Goal: Transaction & Acquisition: Download file/media

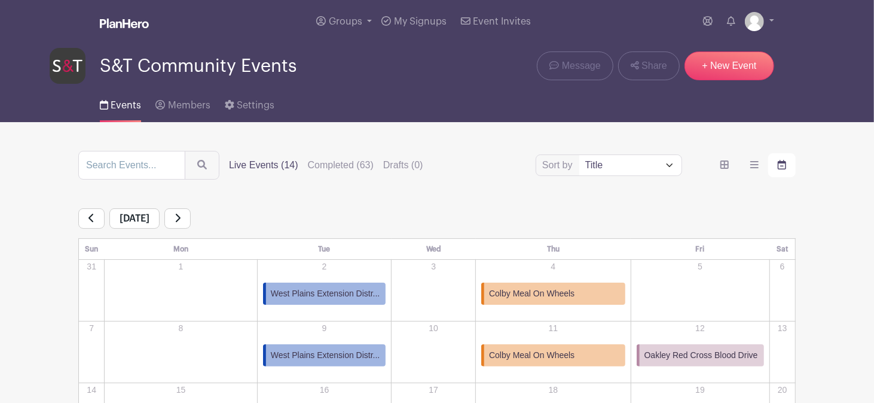
drag, startPoint x: 871, startPoint y: 43, endPoint x: 859, endPoint y: 133, distance: 90.4
click at [859, 133] on main "Groups All Groups Malinda's Events S&T Community Events My Signups Event Invite…" at bounding box center [437, 337] width 874 height 675
click at [754, 23] on img at bounding box center [754, 21] width 19 height 19
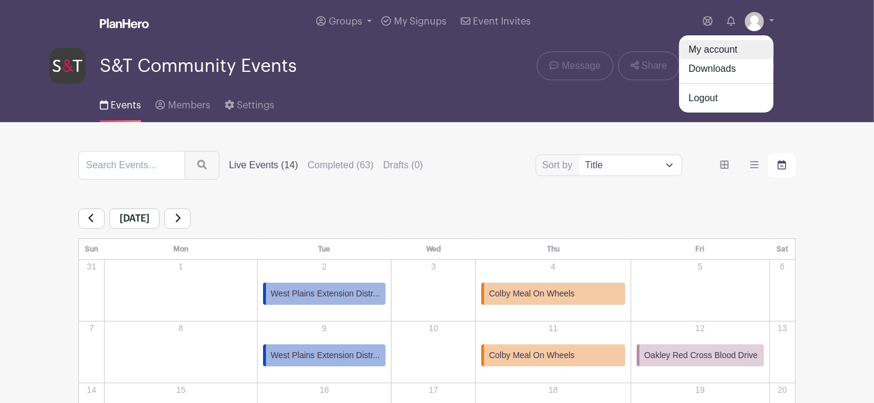
click at [722, 57] on link "My account" at bounding box center [726, 49] width 95 height 19
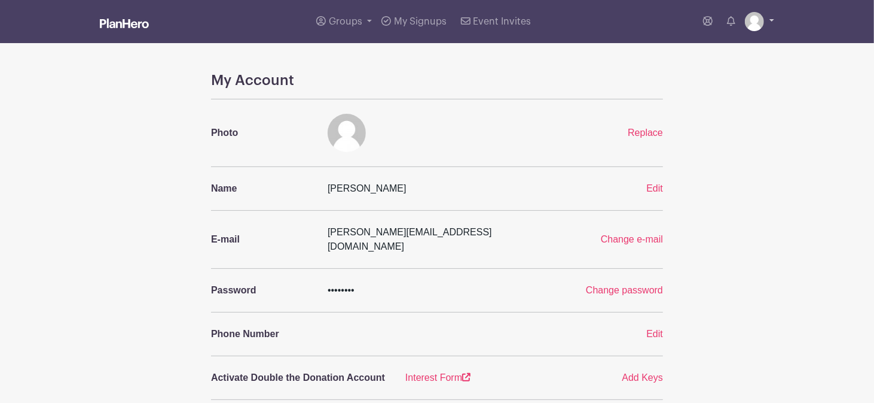
click at [760, 17] on img at bounding box center [754, 21] width 19 height 19
click at [743, 68] on link "Downloads" at bounding box center [726, 68] width 95 height 19
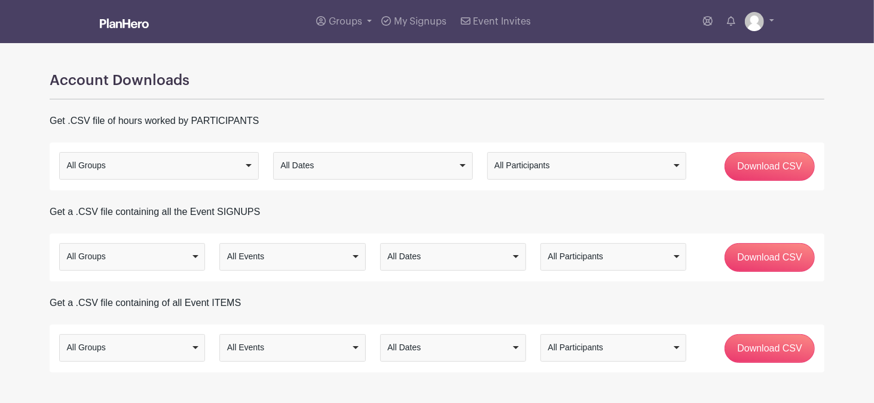
click at [238, 172] on div "All Groups" at bounding box center [156, 165] width 178 height 13
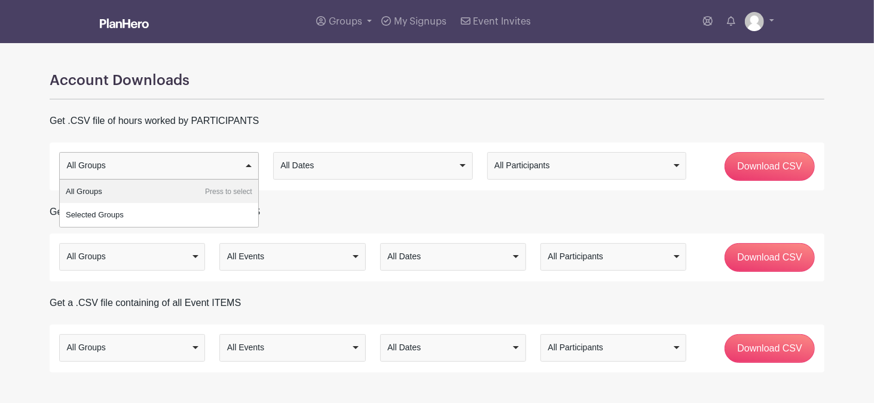
click at [194, 197] on div "Account Downloads Get .CSV file of hours worked by PARTICIPANTS All Groups Sele…" at bounding box center [437, 207] width 790 height 329
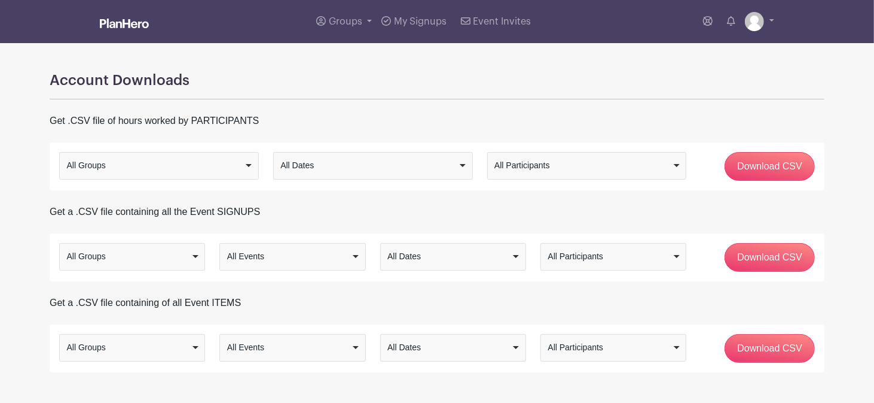
click at [545, 164] on div "All Participants" at bounding box center [584, 165] width 178 height 13
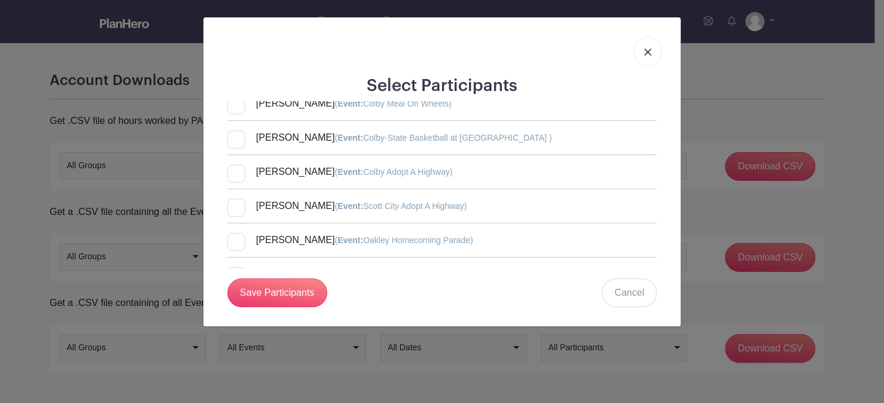
scroll to position [2157, 0]
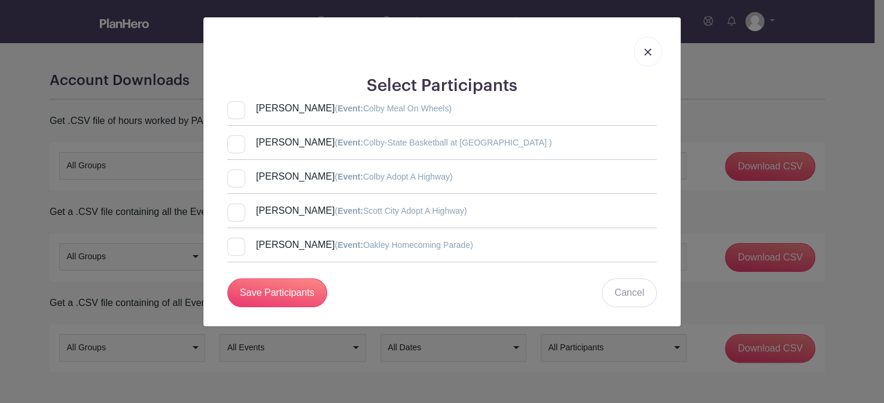
click at [231, 272] on div at bounding box center [236, 281] width 18 height 18
click at [231, 272] on input "[PERSON_NAME] ( Event: Goodland Adopt A Highway)" at bounding box center [231, 276] width 8 height 8
checkbox input "true"
click at [237, 237] on div at bounding box center [236, 246] width 18 height 18
click at [235, 237] on input "[PERSON_NAME] ( Event: Oakley Homecoming Parade)" at bounding box center [231, 241] width 8 height 8
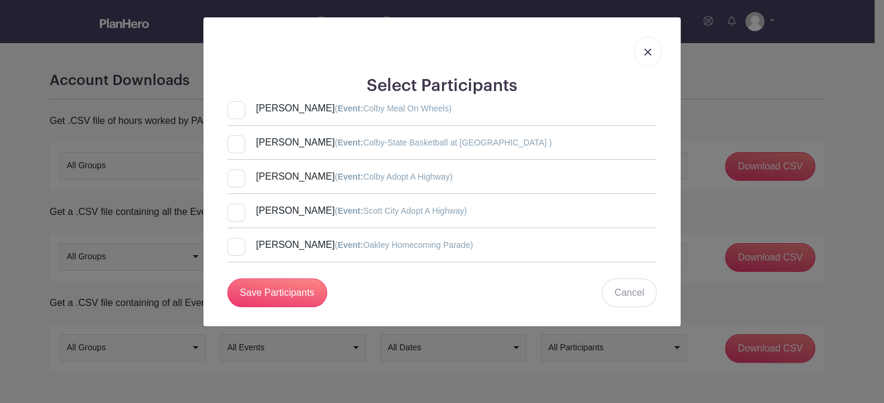
checkbox input "true"
click at [238, 203] on div at bounding box center [236, 212] width 18 height 18
click at [235, 203] on input "[PERSON_NAME] ( Event: Scott City Adopt A Highway)" at bounding box center [231, 207] width 8 height 8
checkbox input "true"
click at [237, 169] on div at bounding box center [236, 178] width 18 height 18
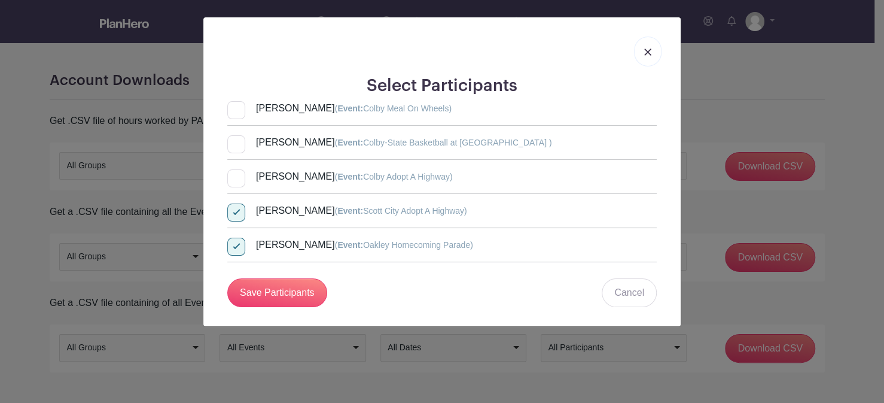
click at [235, 169] on input "[PERSON_NAME] ( Event: Colby Adopt A Highway)" at bounding box center [231, 173] width 8 height 8
checkbox input "true"
click at [236, 135] on div at bounding box center [236, 144] width 18 height 18
click at [235, 135] on input "[PERSON_NAME] ( Event: Colby-State Basketball at [GEOGRAPHIC_DATA] )" at bounding box center [231, 139] width 8 height 8
checkbox input "true"
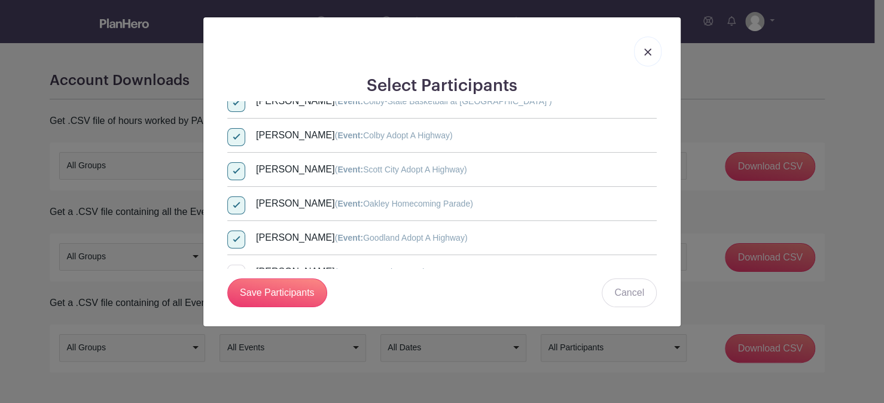
scroll to position [2222, 0]
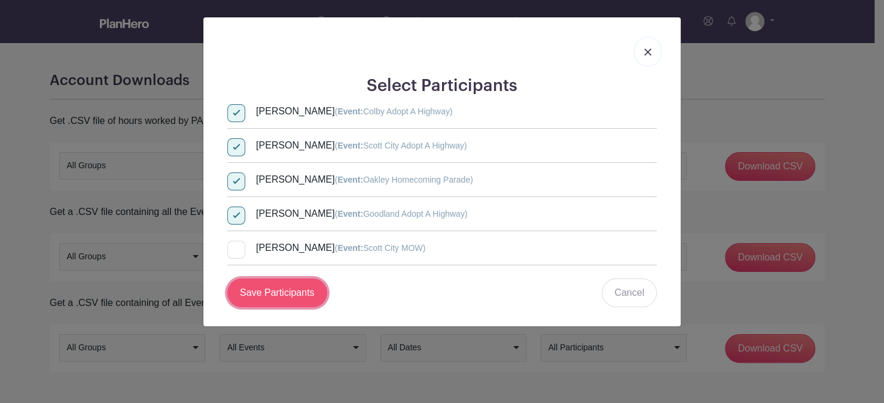
click at [288, 294] on link "Save Participants" at bounding box center [277, 292] width 100 height 29
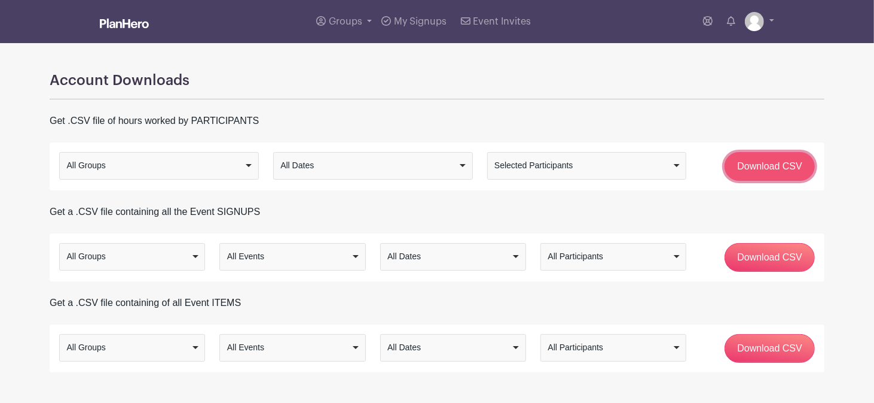
click at [764, 171] on input "Download CSV" at bounding box center [770, 166] width 90 height 29
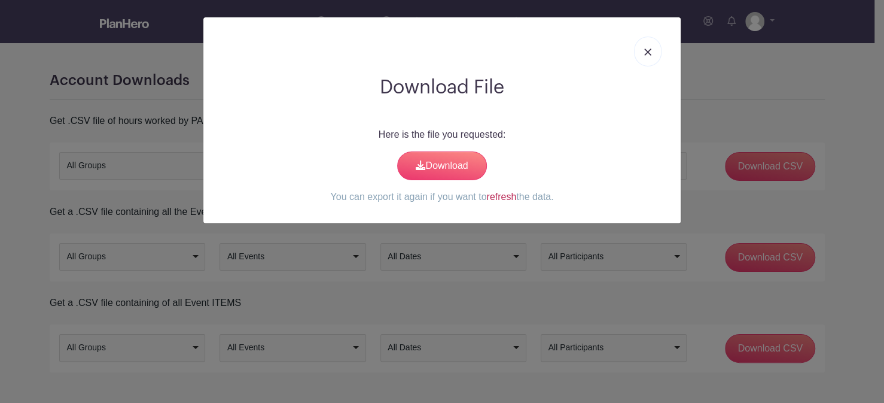
click at [498, 197] on link "refresh" at bounding box center [501, 196] width 30 height 10
click at [432, 149] on div "Here is the file you requested: Download You can export it again if you want to…" at bounding box center [442, 165] width 458 height 77
click at [432, 153] on link "Download" at bounding box center [442, 165] width 90 height 29
click at [647, 53] on img at bounding box center [647, 51] width 7 height 7
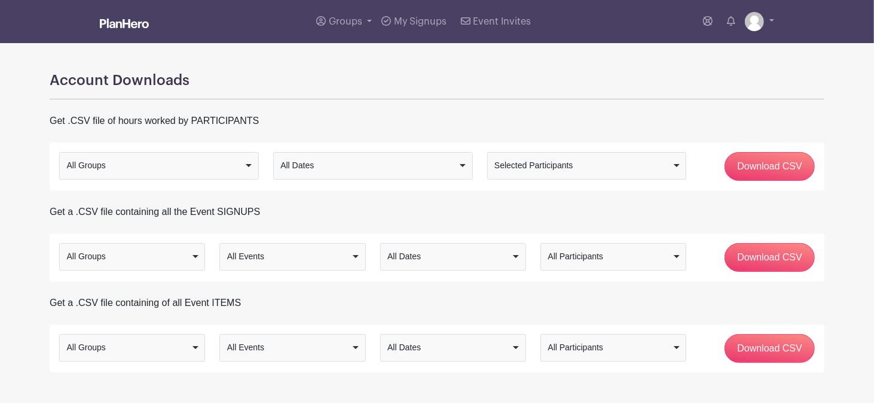
click at [608, 261] on div "All Participants" at bounding box center [610, 256] width 124 height 13
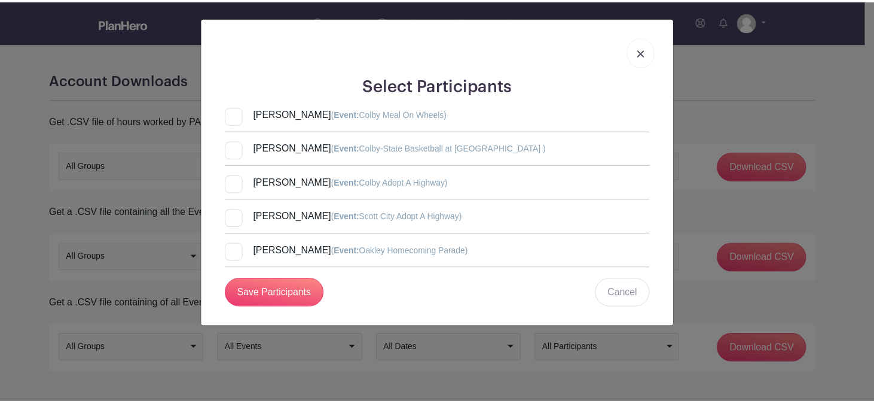
scroll to position [2153, 0]
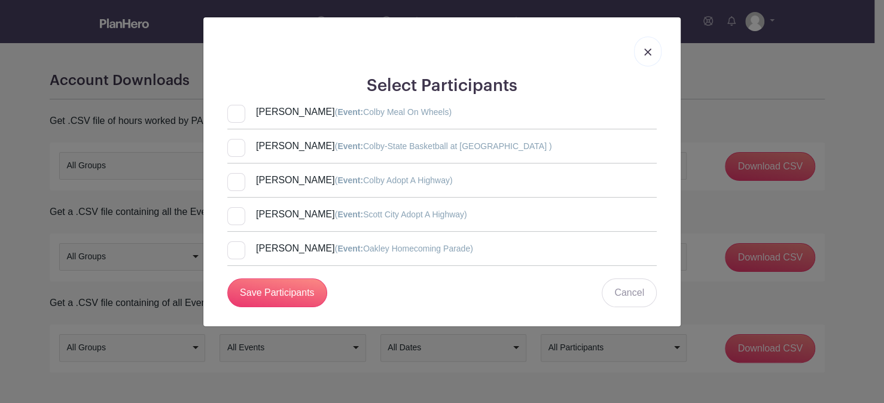
click at [237, 275] on div at bounding box center [236, 284] width 18 height 18
click at [0, 0] on input "[PERSON_NAME] ( Event: Goodland Adopt A Highway)" at bounding box center [0, 0] width 0 height 0
click at [236, 241] on div at bounding box center [236, 250] width 18 height 18
click at [0, 0] on input "[PERSON_NAME] ( Event: Oakley Homecoming Parade)" at bounding box center [0, 0] width 0 height 0
click at [239, 275] on div at bounding box center [236, 284] width 18 height 18
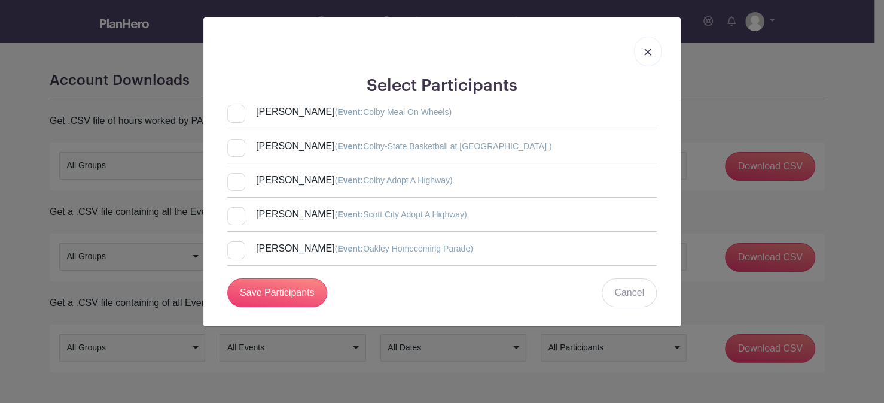
click at [0, 0] on input "[PERSON_NAME] ( Event: Goodland Adopt A Highway)" at bounding box center [0, 0] width 0 height 0
click at [236, 139] on div at bounding box center [236, 148] width 18 height 18
click at [0, 0] on input "[PERSON_NAME] ( Event: Colby-State Basketball at [GEOGRAPHIC_DATA] )" at bounding box center [0, 0] width 0 height 0
click at [237, 173] on div at bounding box center [236, 182] width 18 height 18
click at [0, 0] on input "[PERSON_NAME] ( Event: Colby Adopt A Highway)" at bounding box center [0, 0] width 0 height 0
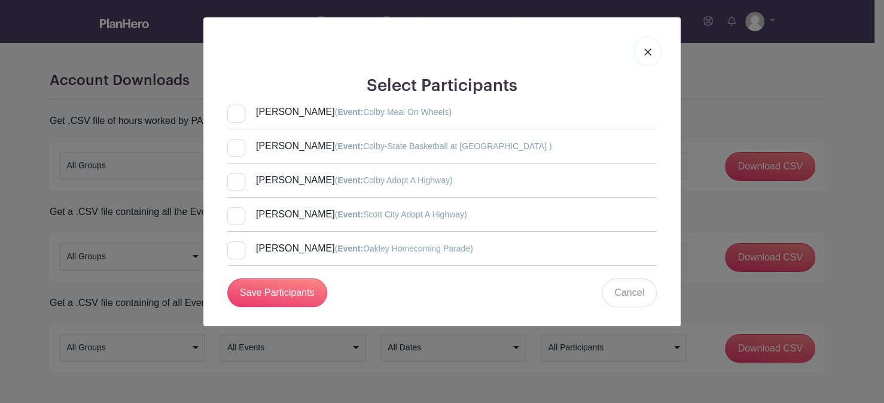
drag, startPoint x: 237, startPoint y: 144, endPoint x: 236, endPoint y: 137, distance: 7.3
click at [236, 173] on div at bounding box center [236, 182] width 18 height 18
click at [0, 0] on input "[PERSON_NAME] ( Event: Colby Adopt A Highway)" at bounding box center [0, 0] width 0 height 0
click at [236, 173] on div at bounding box center [236, 182] width 18 height 18
click at [0, 0] on input "[PERSON_NAME] ( Event: Colby Adopt A Highway)" at bounding box center [0, 0] width 0 height 0
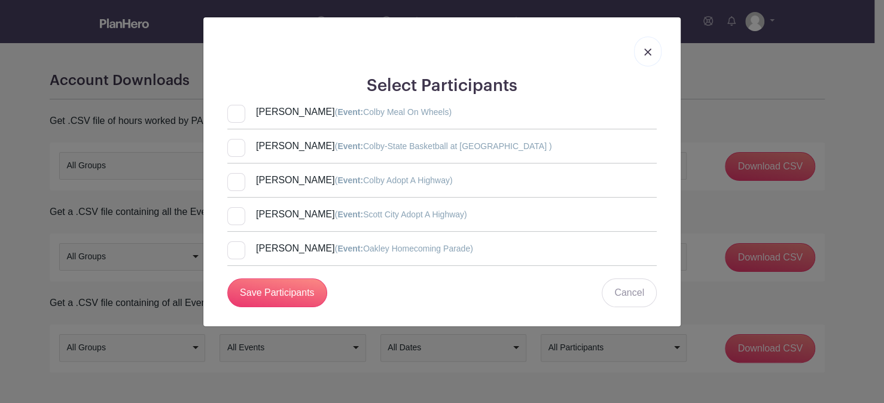
click at [236, 173] on div at bounding box center [236, 182] width 18 height 18
click at [0, 0] on input "[PERSON_NAME] ( Event: Colby Adopt A Highway)" at bounding box center [0, 0] width 0 height 0
click at [646, 51] on img at bounding box center [647, 51] width 7 height 7
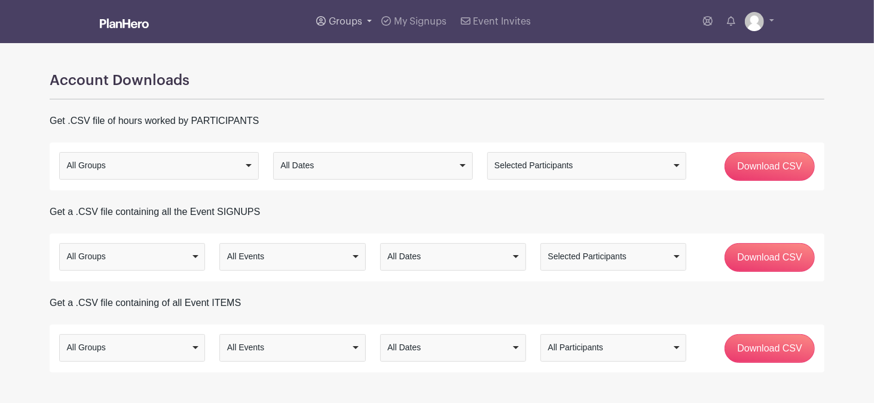
click at [349, 26] on span "Groups" at bounding box center [345, 22] width 33 height 10
click at [378, 117] on span "S&T Community Events" at bounding box center [391, 113] width 100 height 14
